Goal: Information Seeking & Learning: Understand process/instructions

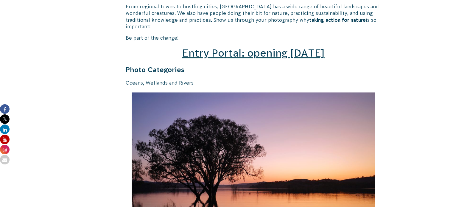
scroll to position [867, 0]
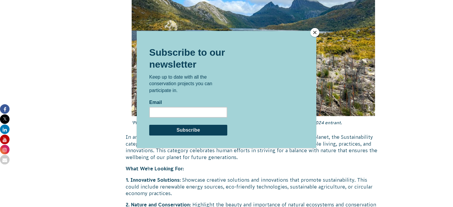
scroll to position [1467, 0]
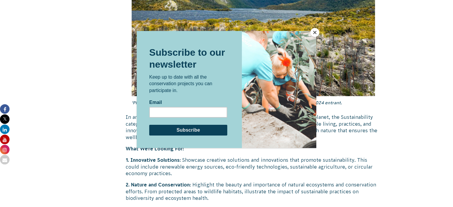
click at [314, 31] on button "Close" at bounding box center [314, 32] width 9 height 9
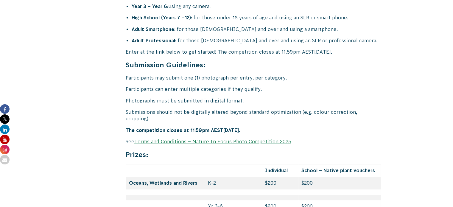
scroll to position [2423, 0]
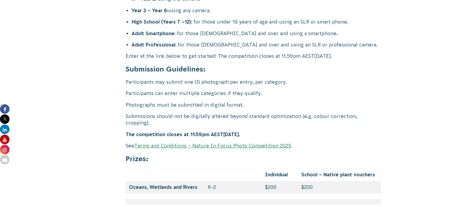
click at [180, 143] on link "Terms and Conditions – Nature In Focus Photo Competition 2025" at bounding box center [212, 145] width 157 height 5
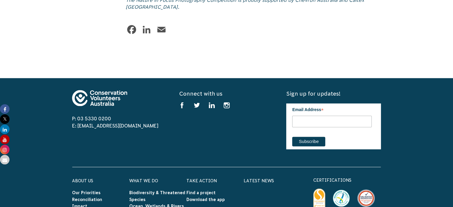
scroll to position [3058, 0]
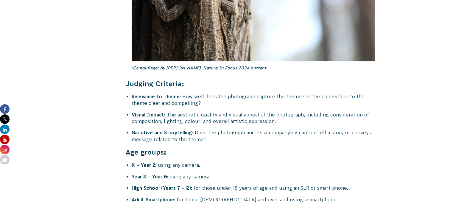
scroll to position [2756, 0]
